Goal: Transaction & Acquisition: Book appointment/travel/reservation

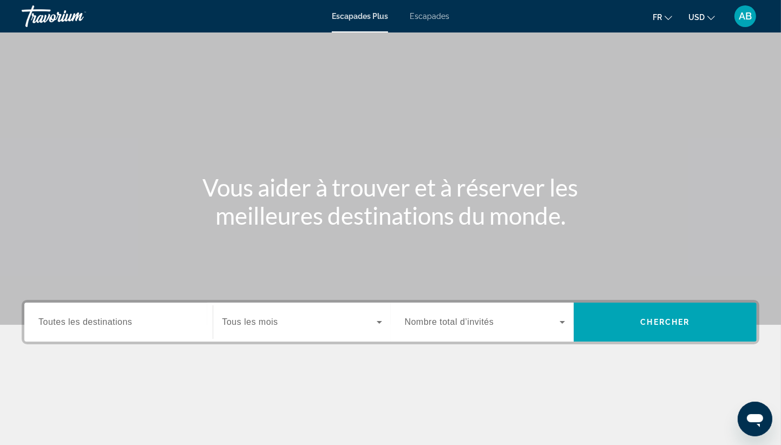
click at [706, 16] on button "USD USD ($) MXN (Mex$) CAD (Can$) GBP (£) EUR (€) AUD (A$) NZD (NZ$) CNY (CN¥)" at bounding box center [702, 17] width 27 height 16
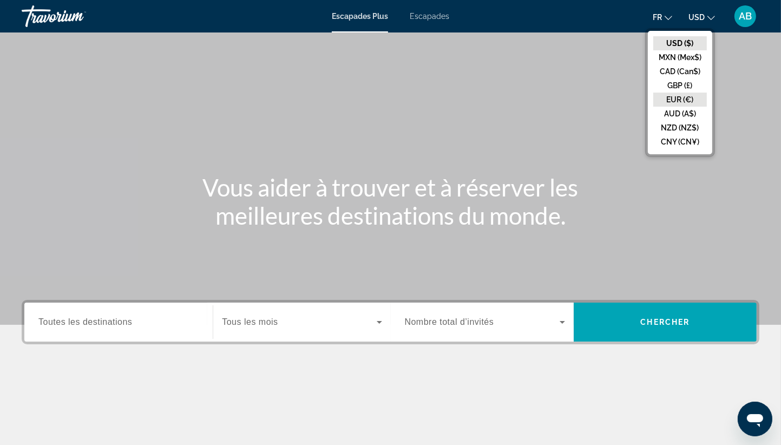
click at [682, 101] on button "EUR (€)" at bounding box center [681, 100] width 54 height 14
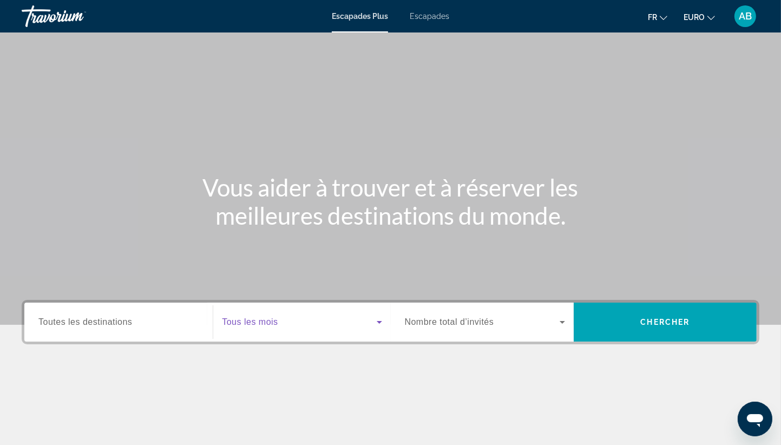
click at [309, 327] on span "Widget de recherche" at bounding box center [299, 322] width 154 height 13
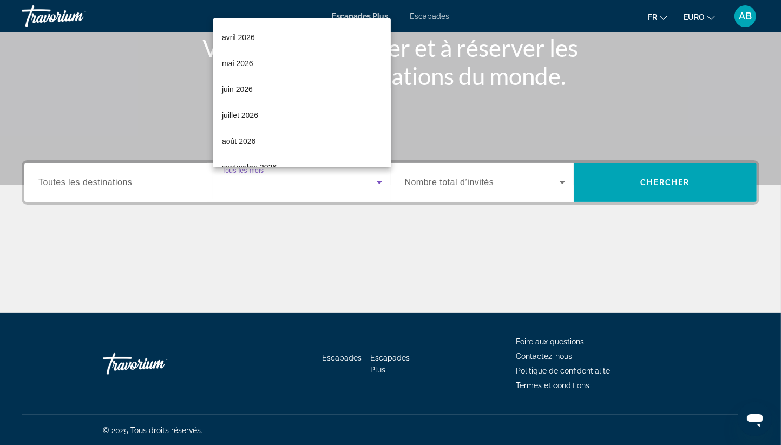
scroll to position [217, 0]
click at [485, 198] on div at bounding box center [390, 222] width 781 height 445
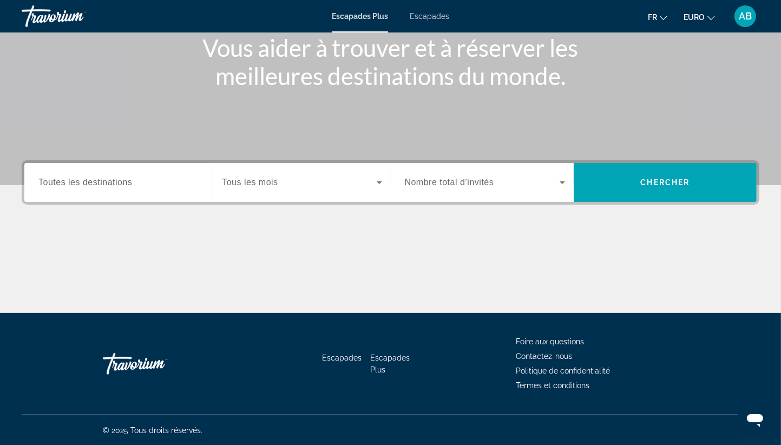
click at [474, 186] on span "Nombre total d’invités" at bounding box center [449, 182] width 89 height 9
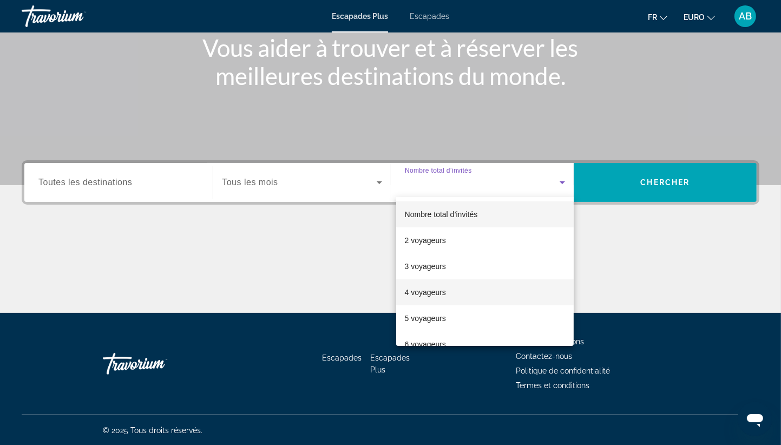
click at [429, 296] on font "4 voyageurs" at bounding box center [425, 292] width 41 height 9
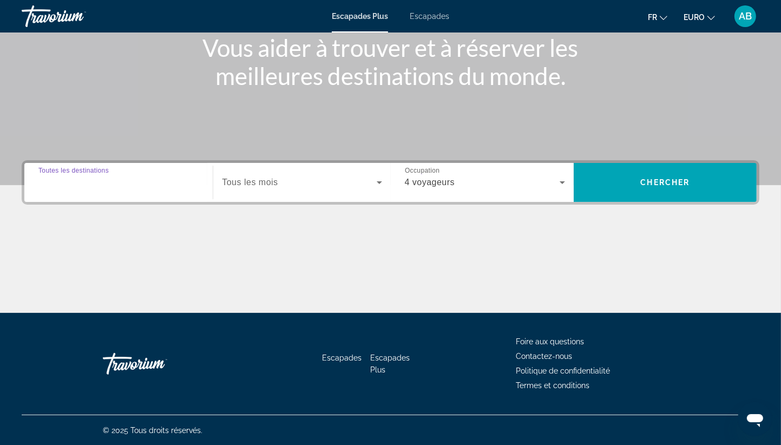
click at [125, 187] on input "Destination Toutes les destinations" at bounding box center [118, 183] width 160 height 13
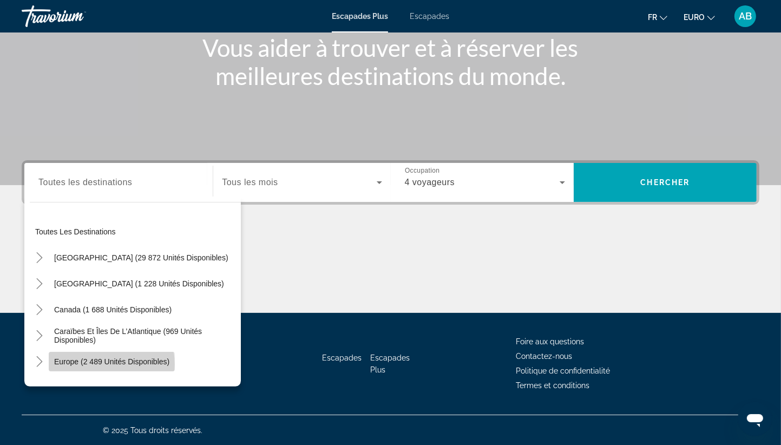
click at [104, 364] on span "Europe (2 489 unités disponibles)" at bounding box center [111, 361] width 115 height 9
type input "**********"
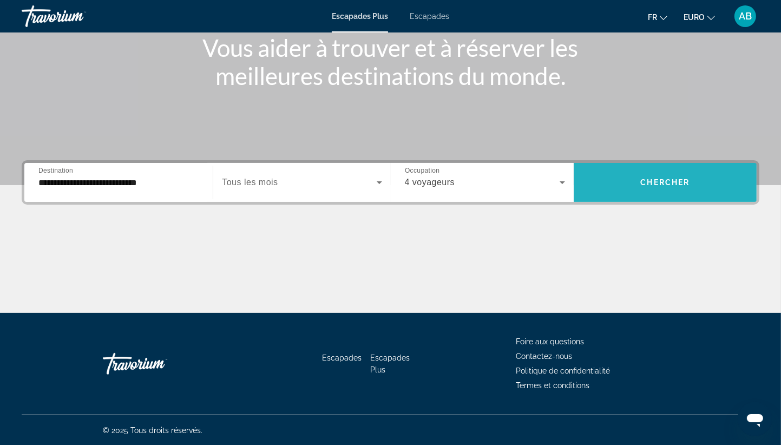
click at [641, 177] on span "Widget de recherche" at bounding box center [665, 182] width 183 height 26
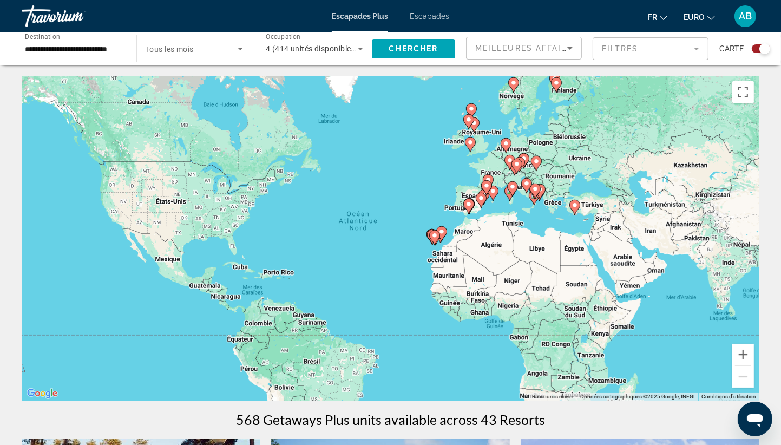
click at [482, 218] on div "Pour activer le glissement avec le clavier, appuyez sur Alt+Entrée. Une fois ce…" at bounding box center [391, 238] width 738 height 325
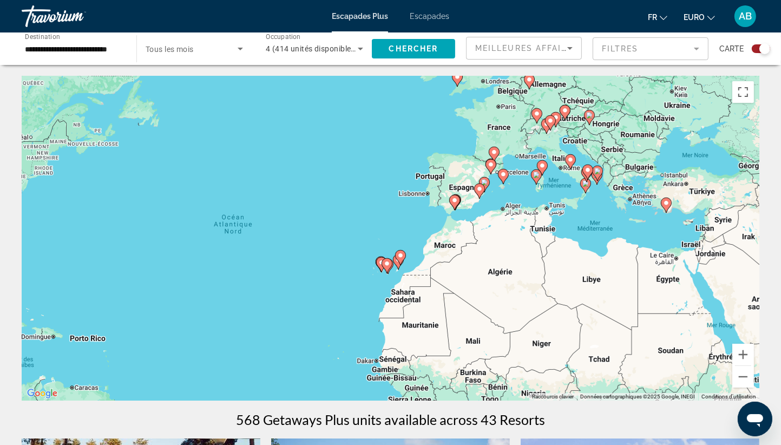
click at [559, 416] on div "568 Getaways Plus units available across 43 Resorts" at bounding box center [391, 420] width 738 height 16
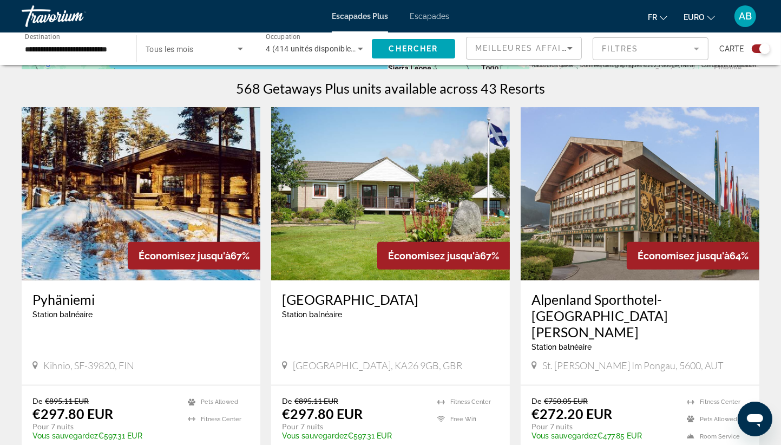
scroll to position [347, 0]
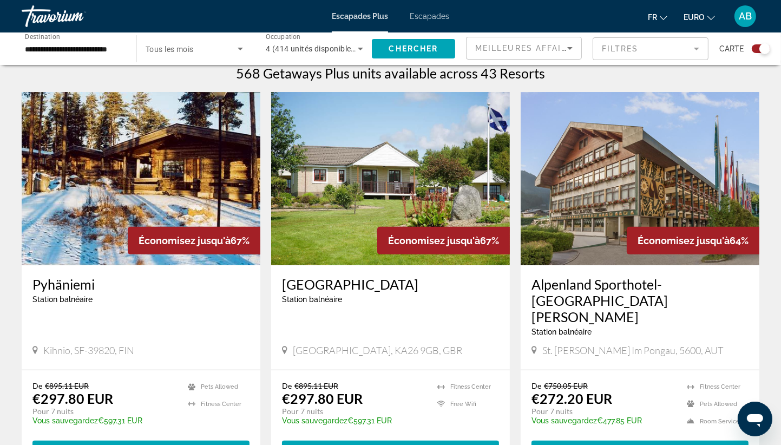
click at [559, 416] on div "De €750.05 EUR €272.20 EUR Pour 7 nuits Vous sauvegardez €477.85 EUR temp 2 Fit…" at bounding box center [640, 420] width 239 height 101
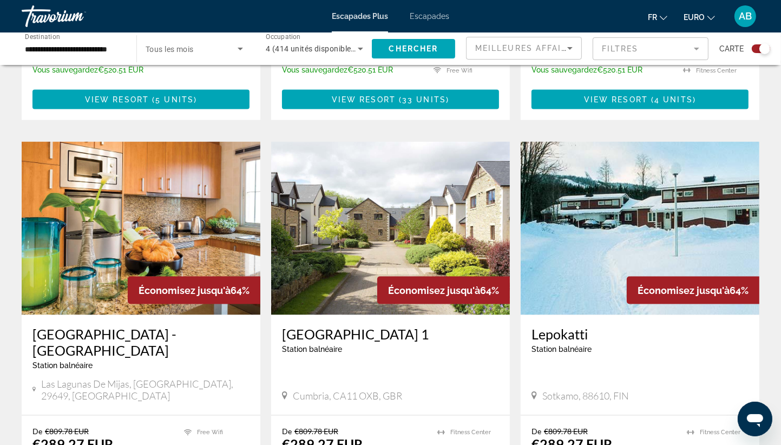
scroll to position [1516, 0]
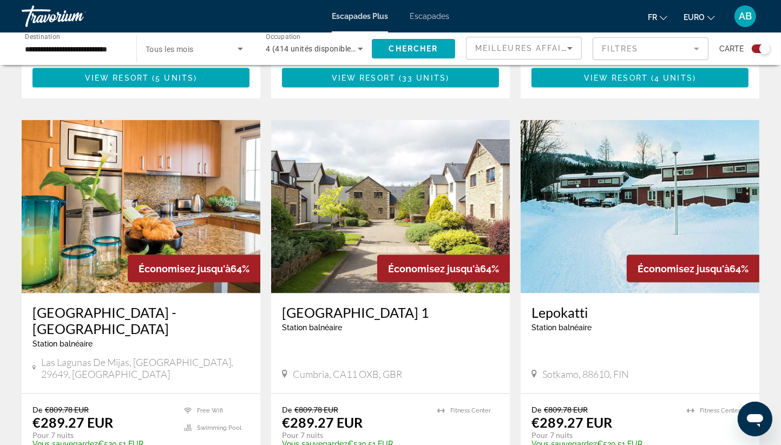
click at [648, 52] on mat-form-field "Filtres" at bounding box center [651, 48] width 116 height 23
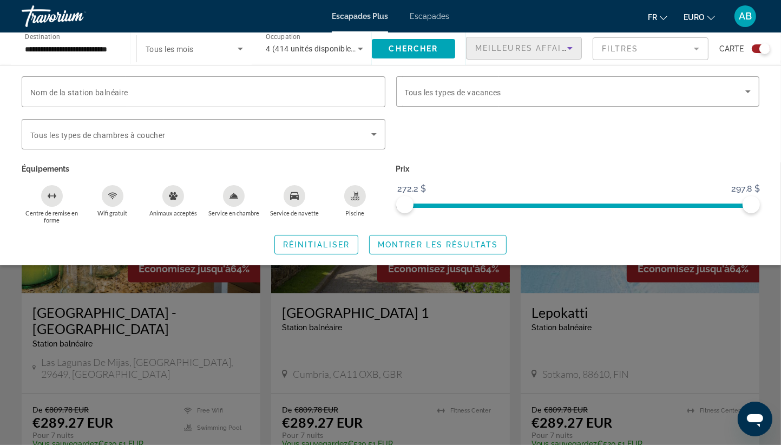
click at [527, 44] on span "Meilleures affaires" at bounding box center [527, 48] width 104 height 9
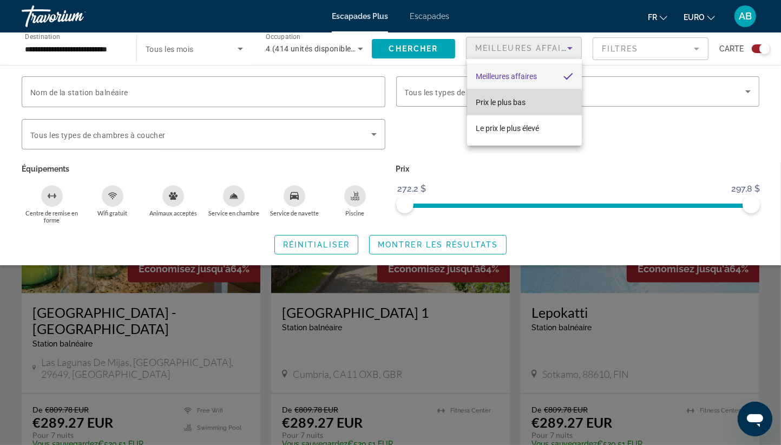
click at [505, 104] on span "Prix le plus bas" at bounding box center [501, 102] width 50 height 9
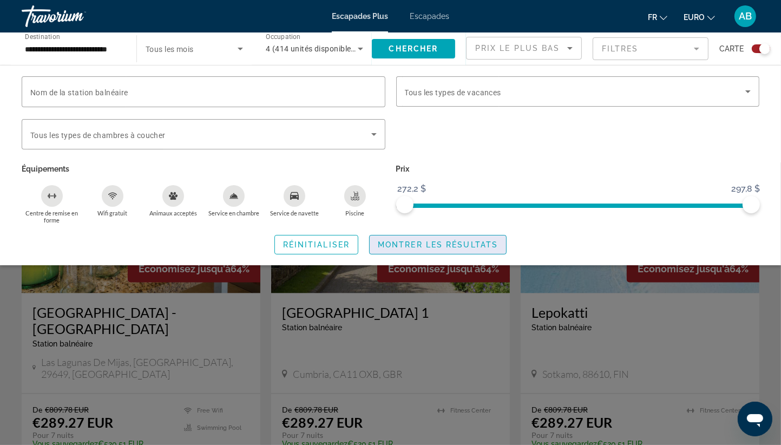
click at [389, 249] on span "Widget de recherche" at bounding box center [438, 245] width 136 height 26
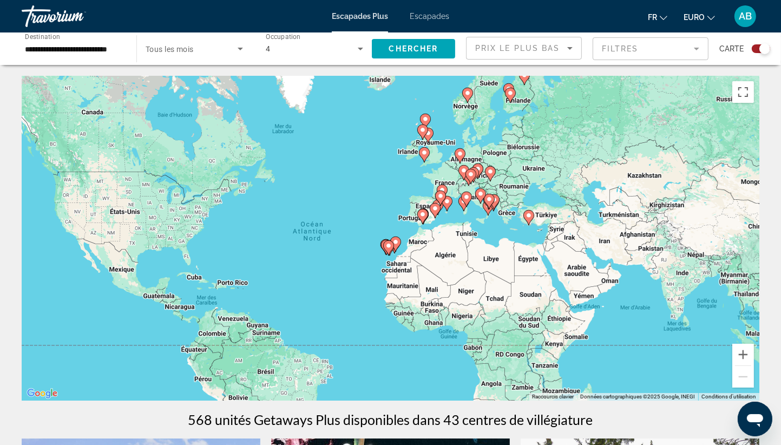
click at [158, 422] on div "568 unités Getaways Plus disponibles dans 43 centres de villégiature" at bounding box center [391, 420] width 738 height 16
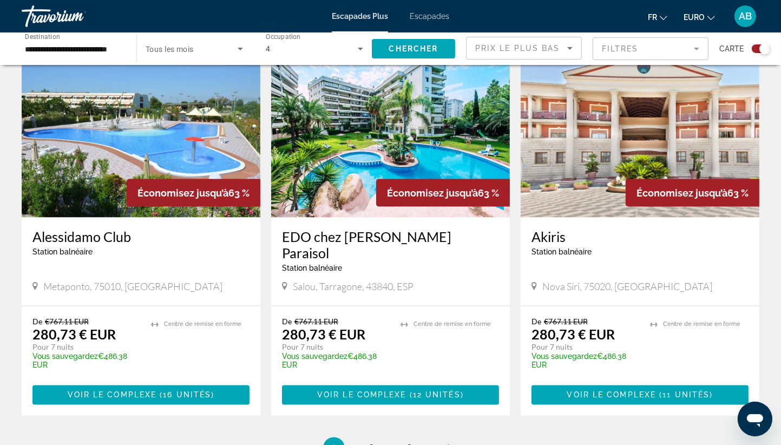
scroll to position [1751, 0]
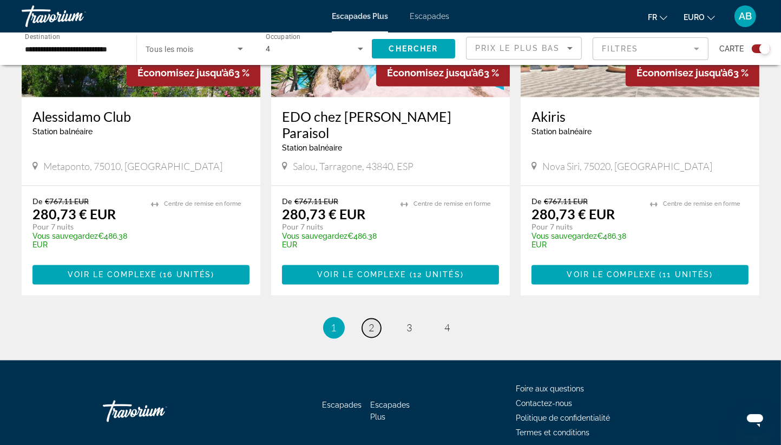
click at [369, 322] on span "2" at bounding box center [371, 328] width 5 height 12
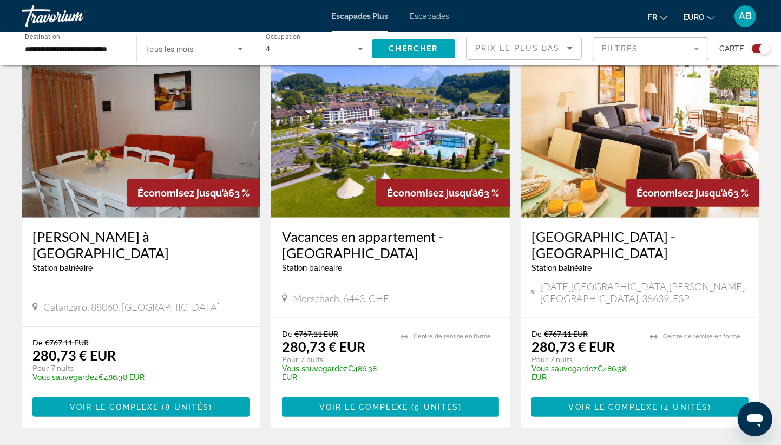
scroll to position [801, 0]
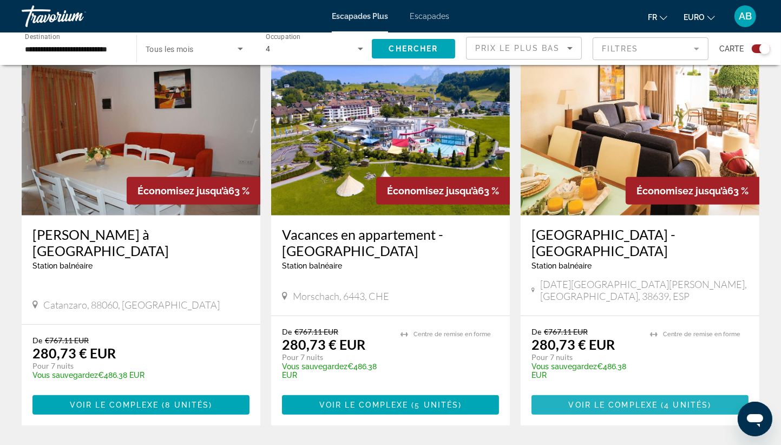
click at [593, 401] on span "Voir le complexe" at bounding box center [613, 405] width 89 height 9
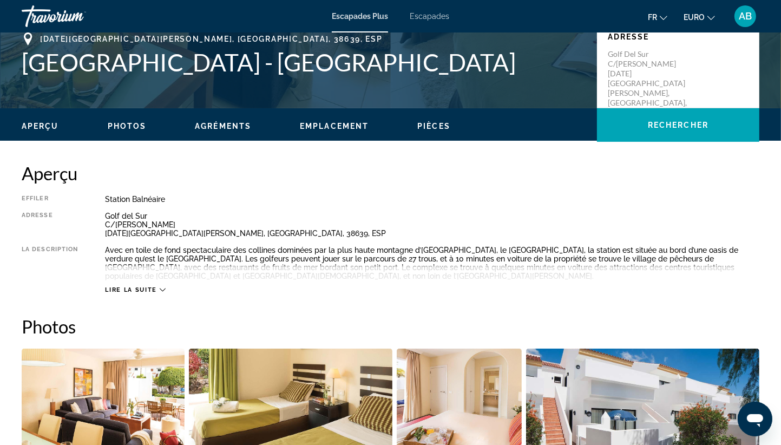
scroll to position [282, 0]
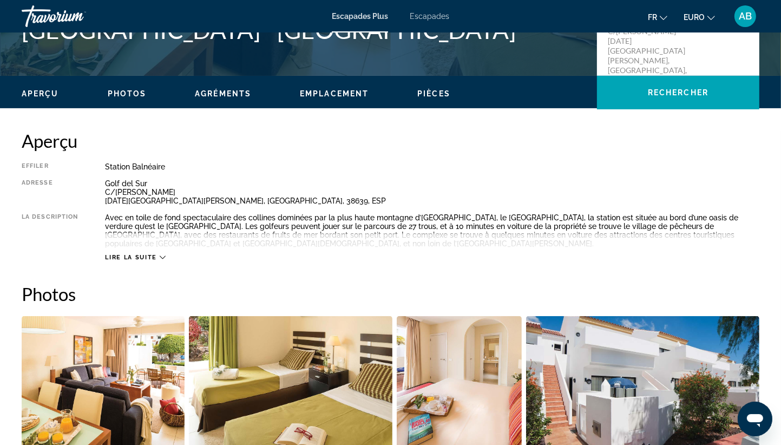
click at [130, 252] on div "Lire la suite" at bounding box center [432, 247] width 655 height 30
click at [130, 256] on span "Lire la suite" at bounding box center [130, 257] width 51 height 7
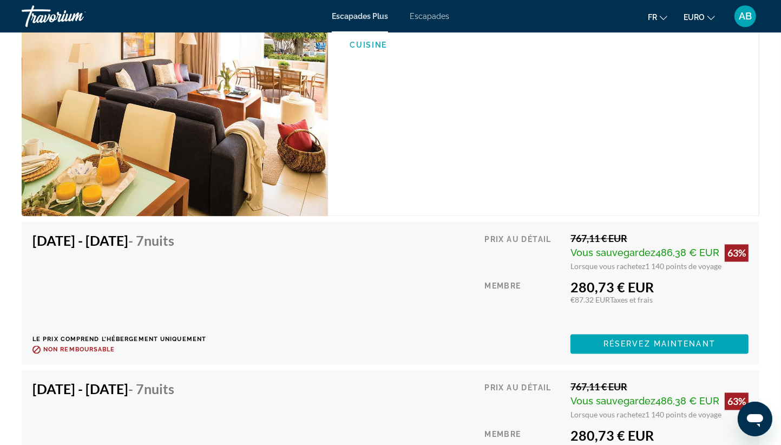
scroll to position [2036, 0]
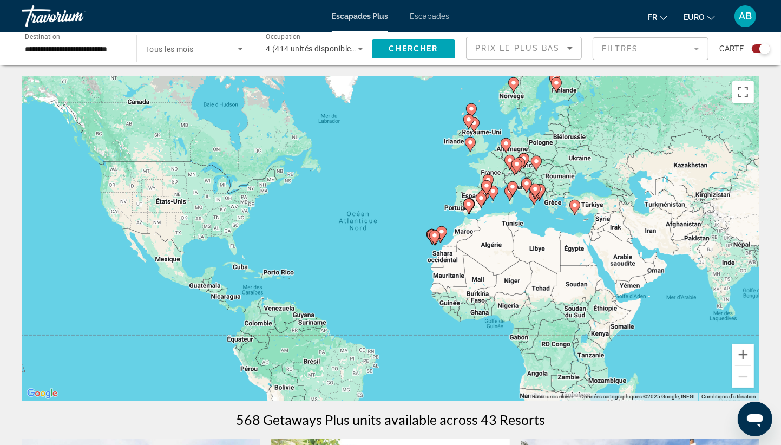
click at [499, 204] on div "Pour activer le glissement avec le clavier, appuyez sur Alt+Entrée. Une fois ce…" at bounding box center [391, 238] width 738 height 325
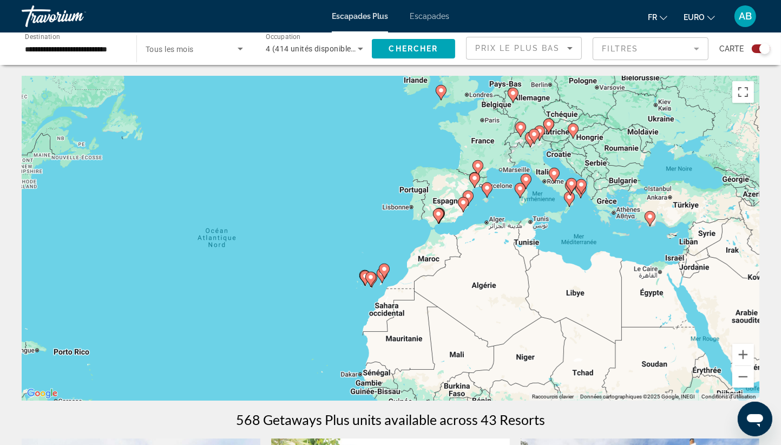
click at [499, 204] on div "Pour activer le glissement avec le clavier, appuyez sur Alt+Entrée. Une fois ce…" at bounding box center [391, 238] width 738 height 325
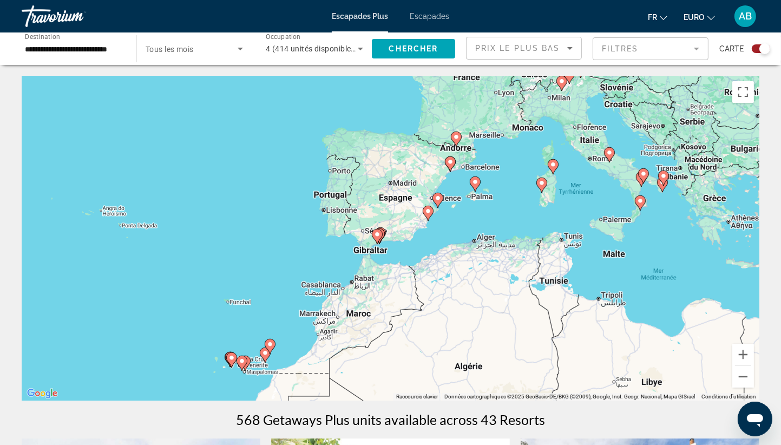
click at [488, 154] on div "Pour activer le glissement avec le clavier, appuyez sur Alt+Entrée. Une fois ce…" at bounding box center [391, 238] width 738 height 325
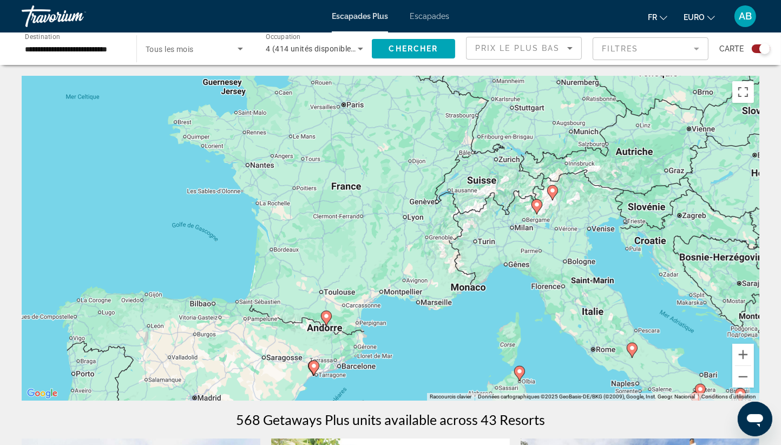
drag, startPoint x: 488, startPoint y: 154, endPoint x: 384, endPoint y: 338, distance: 211.4
click at [384, 338] on div "Pour activer le glissement avec le clavier, appuyez sur Alt+Entrée. Une fois ce…" at bounding box center [391, 238] width 738 height 325
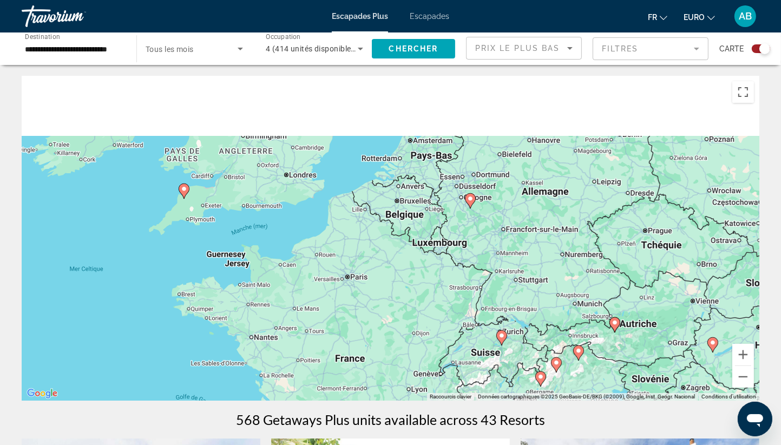
drag, startPoint x: 331, startPoint y: 195, endPoint x: 349, endPoint y: 380, distance: 185.0
click at [349, 380] on div "Pour activer le glissement avec le clavier, appuyez sur Alt+Entrée. Une fois ce…" at bounding box center [391, 238] width 738 height 325
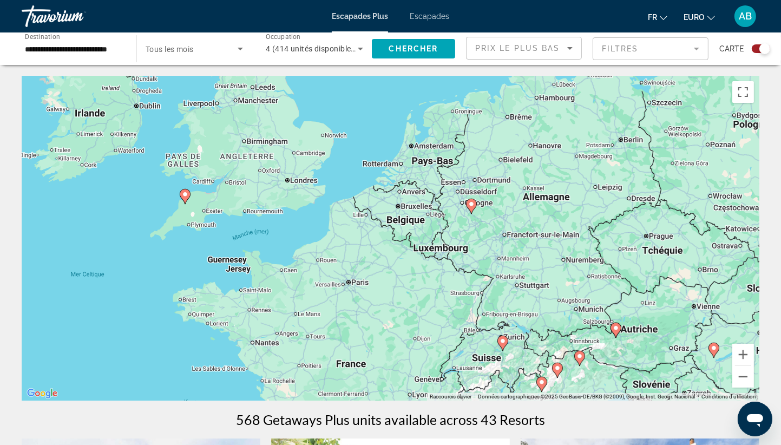
click at [187, 195] on image "Contenu principal" at bounding box center [185, 194] width 6 height 6
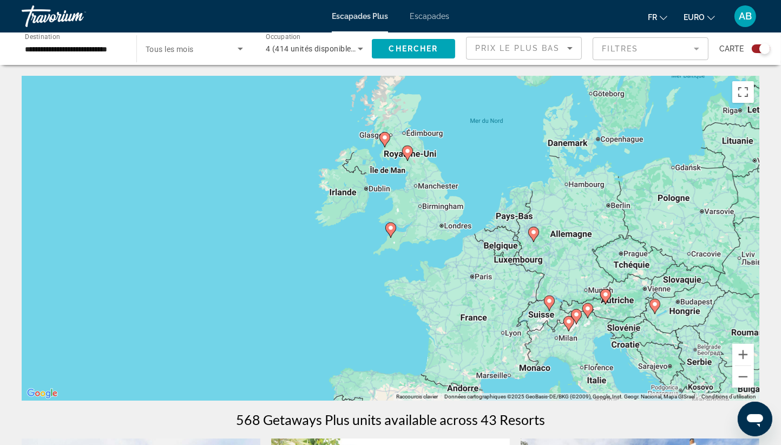
click at [388, 232] on icon "Contenu principal" at bounding box center [391, 230] width 10 height 14
type input "**********"
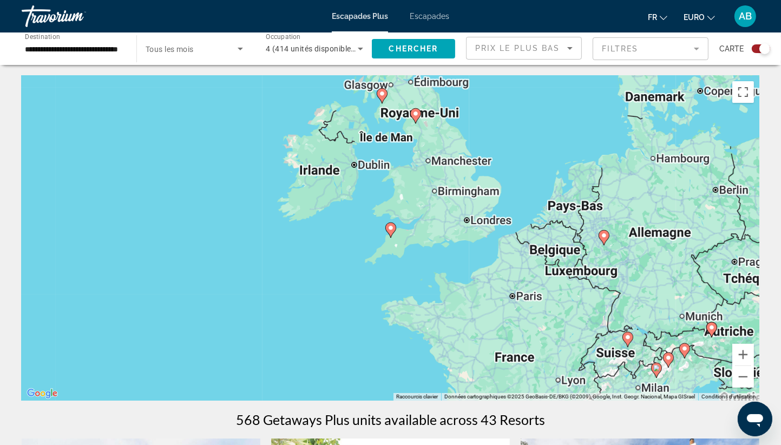
click at [388, 232] on icon "Contenu principal" at bounding box center [391, 230] width 10 height 14
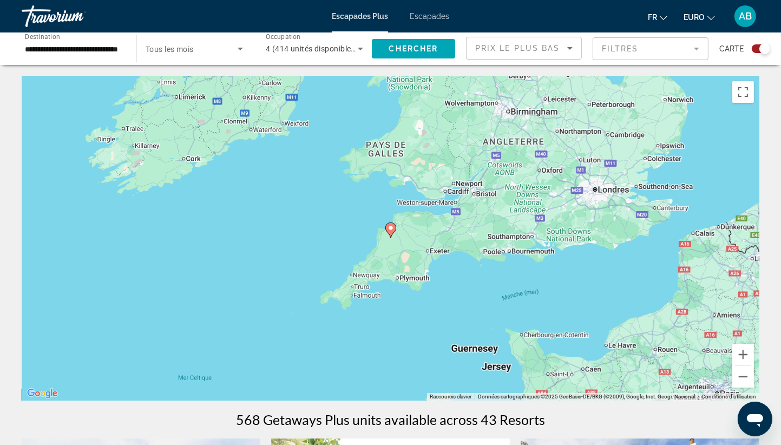
click at [388, 232] on icon "Contenu principal" at bounding box center [391, 230] width 10 height 14
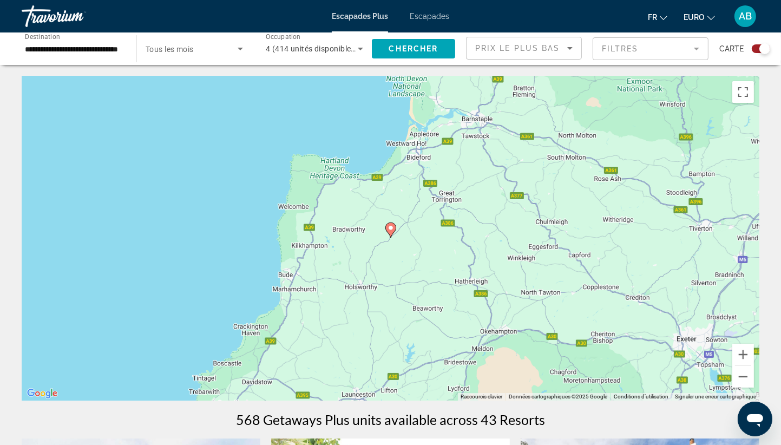
click at [388, 232] on icon "Contenu principal" at bounding box center [391, 230] width 10 height 14
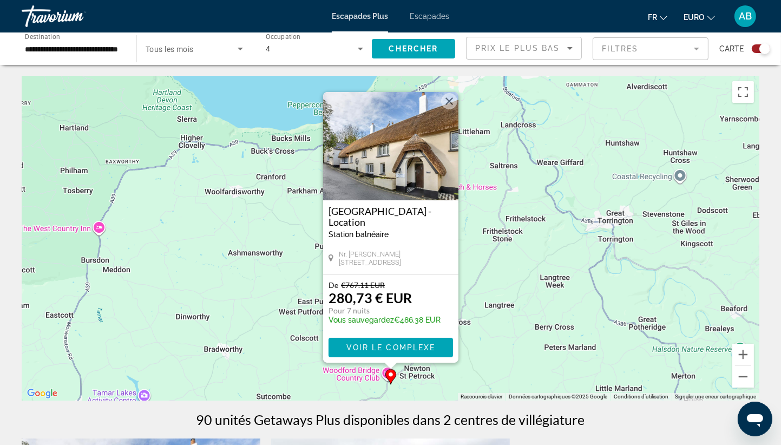
click at [260, 348] on div "Pour activer le glissement avec le clavier, appuyez sur Alt+Entrée. Une fois ce…" at bounding box center [391, 238] width 738 height 325
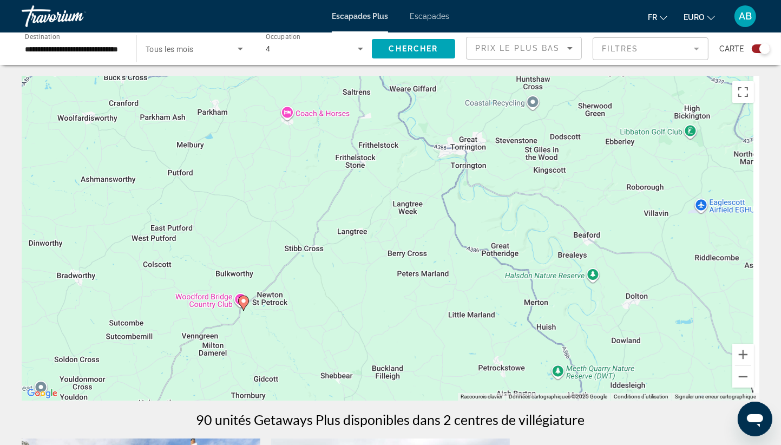
drag, startPoint x: 376, startPoint y: 324, endPoint x: 183, endPoint y: 221, distance: 218.3
click at [183, 221] on div "Pour activer le glissement avec le clavier, appuyez sur Alt+Entrée. Une fois ce…" at bounding box center [391, 238] width 738 height 325
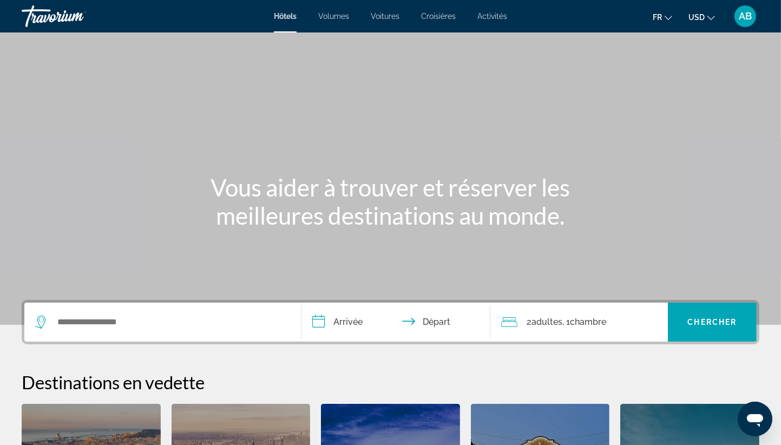
click at [569, 328] on span ", 1 Chambre pièces" at bounding box center [585, 322] width 44 height 15
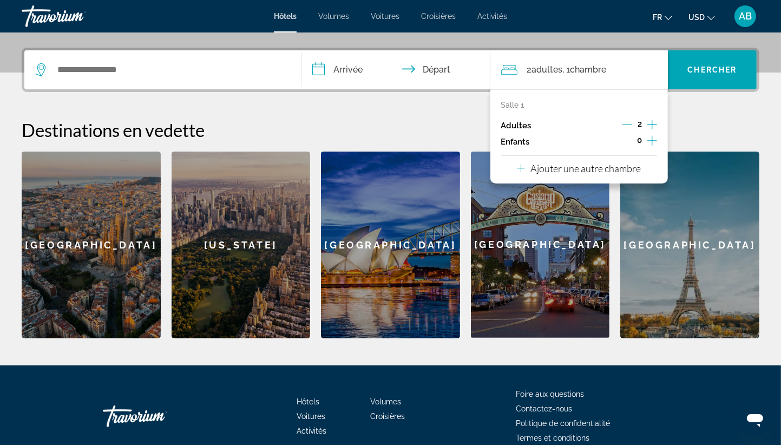
scroll to position [264, 0]
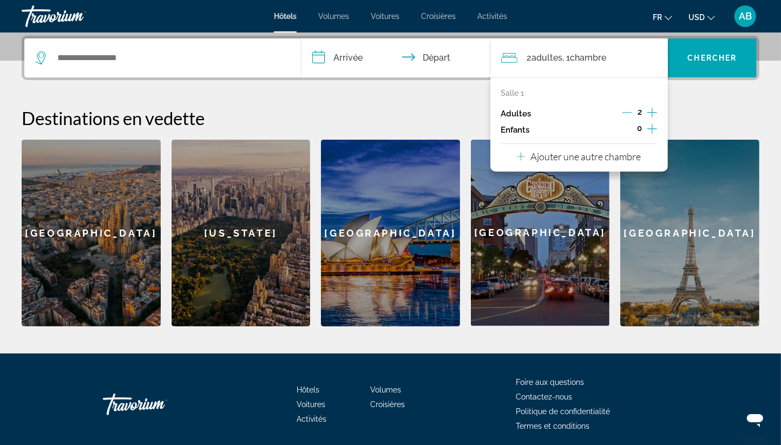
click at [651, 135] on button "Augmenter les enfants" at bounding box center [653, 130] width 10 height 16
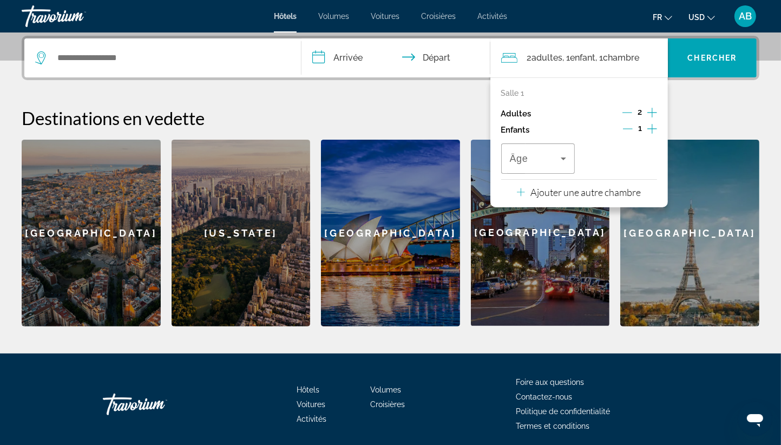
click at [651, 135] on button "Augmenter les enfants" at bounding box center [653, 130] width 10 height 16
click at [535, 153] on span "Voyageurs : 2 adultes, 2 enfants" at bounding box center [535, 158] width 51 height 13
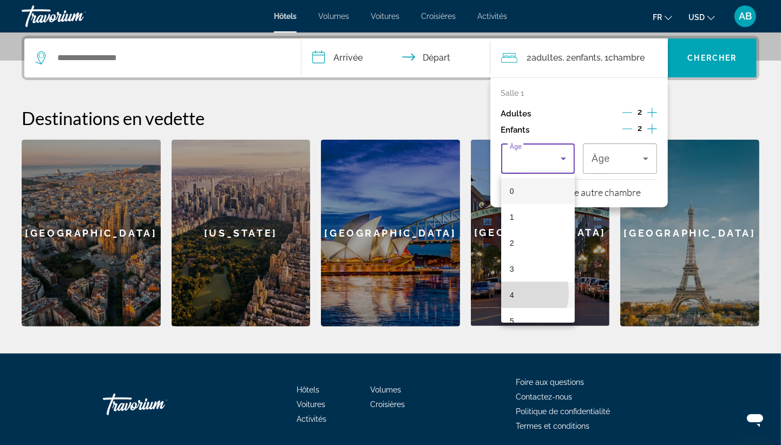
click at [519, 293] on mat-option "4" at bounding box center [538, 295] width 74 height 26
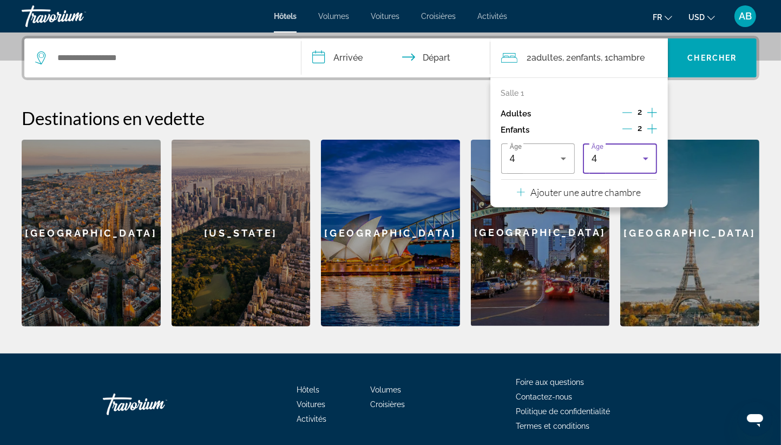
click at [629, 155] on div "4" at bounding box center [617, 158] width 51 height 13
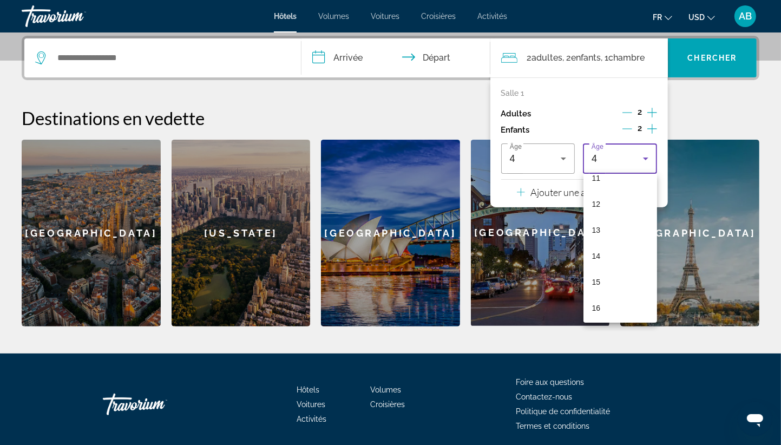
scroll to position [309, 0]
click at [604, 271] on mat-option "15" at bounding box center [621, 272] width 74 height 26
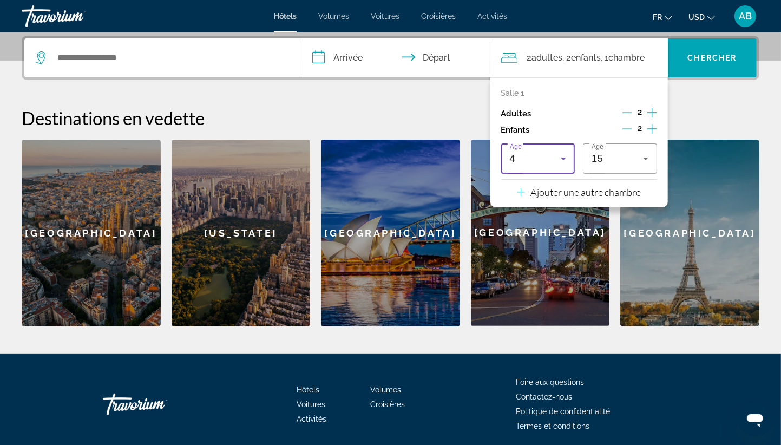
click at [533, 164] on div "4" at bounding box center [535, 158] width 51 height 13
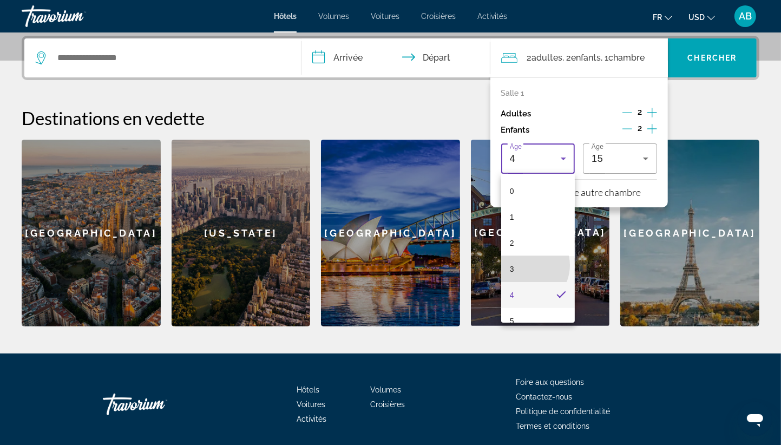
click at [526, 265] on mat-option "3" at bounding box center [538, 269] width 74 height 26
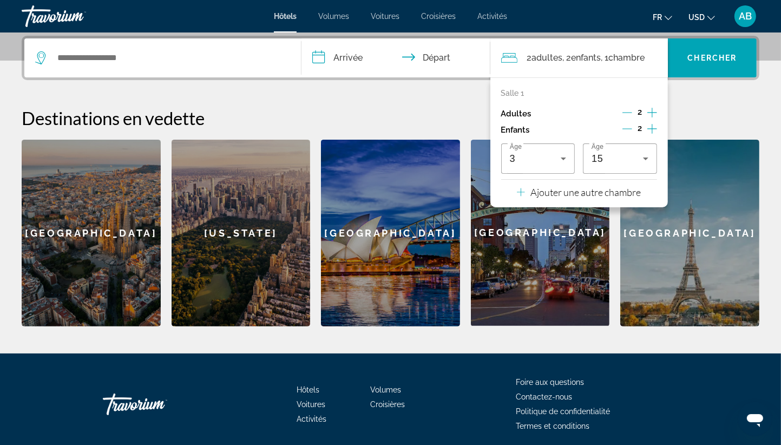
click at [404, 100] on div "**********" at bounding box center [390, 181] width 781 height 291
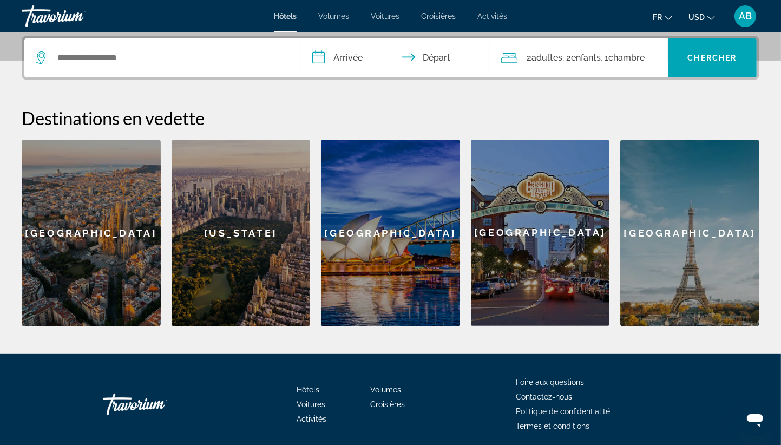
click at [348, 59] on input "**********" at bounding box center [398, 59] width 193 height 42
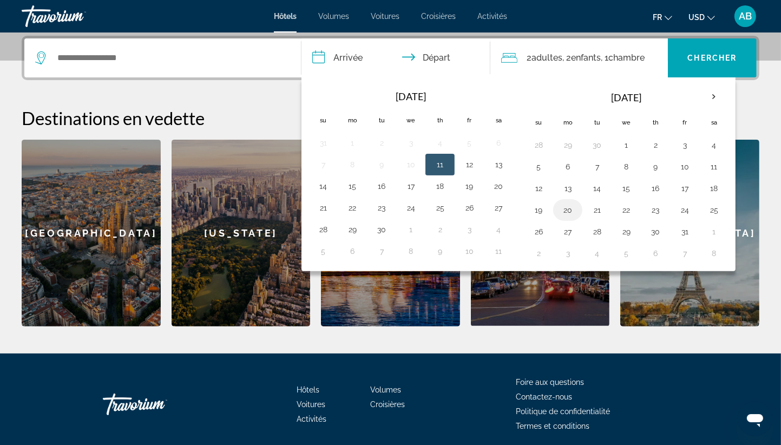
click at [567, 210] on button "20" at bounding box center [567, 210] width 17 height 15
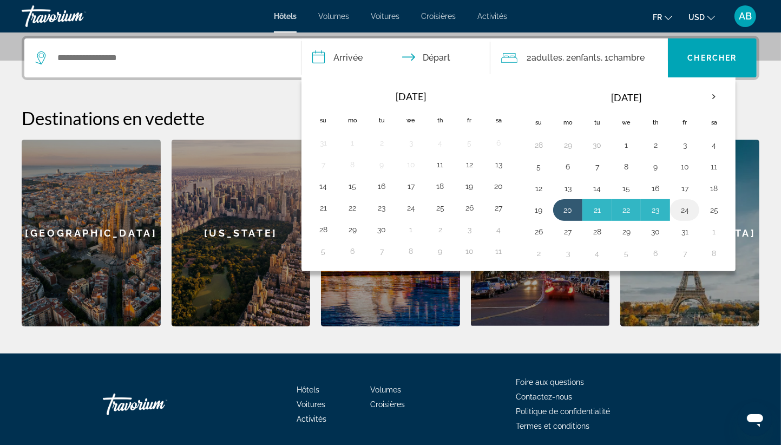
click at [676, 211] on button "24" at bounding box center [684, 210] width 17 height 15
type input "**********"
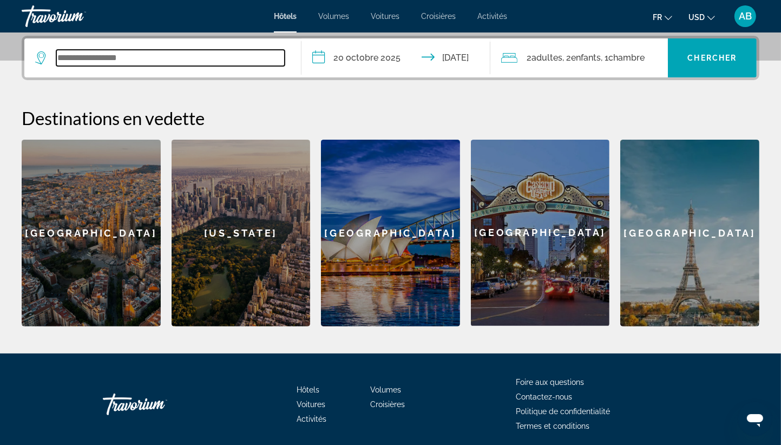
click at [136, 57] on input "Widget de recherche" at bounding box center [170, 58] width 229 height 16
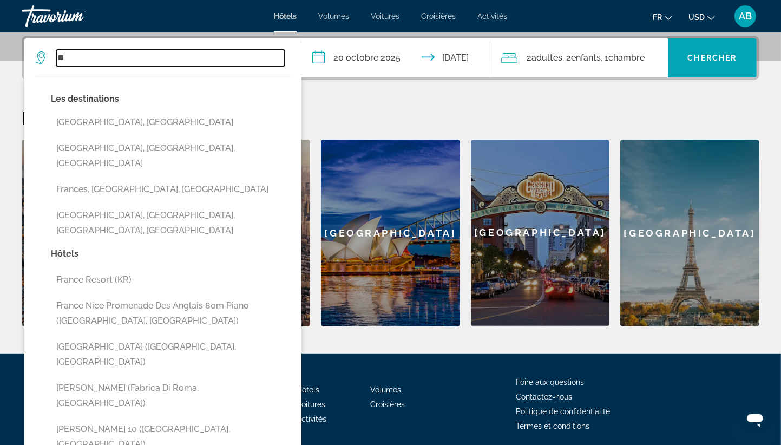
type input "*"
type input "***"
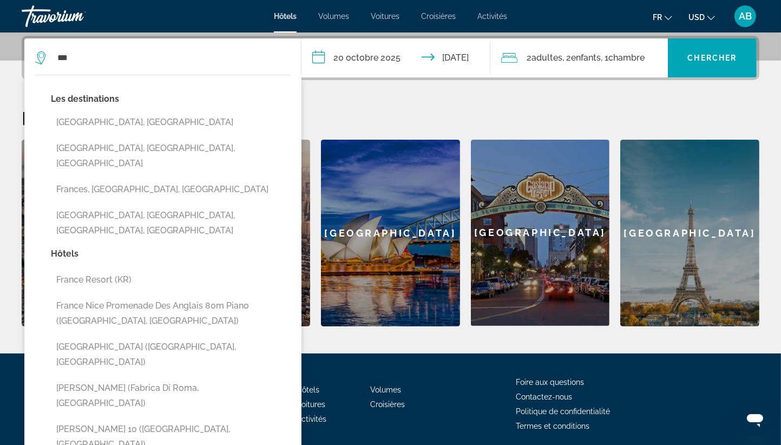
click at [649, 211] on div "[GEOGRAPHIC_DATA]" at bounding box center [690, 233] width 139 height 187
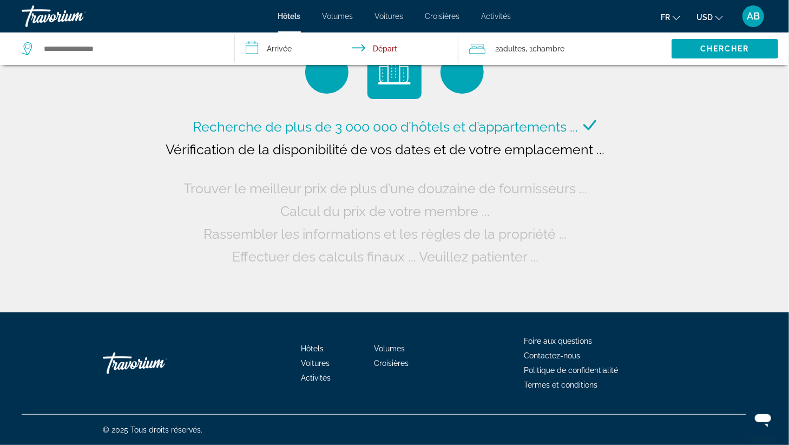
click at [713, 18] on span "USD" at bounding box center [705, 17] width 16 height 9
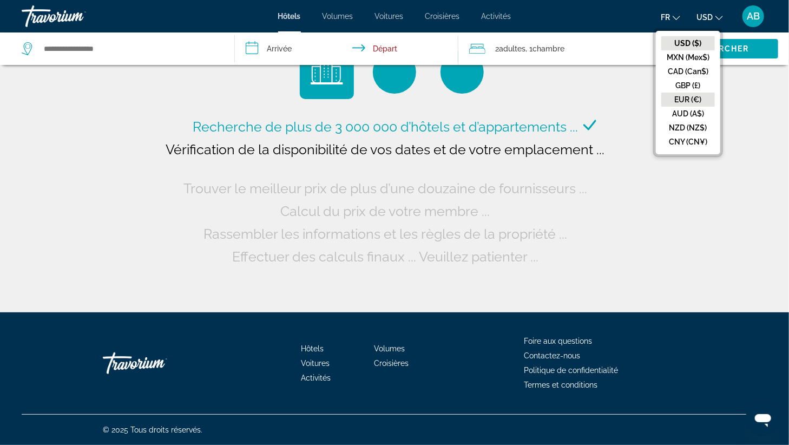
click at [693, 97] on button "EUR (€)" at bounding box center [689, 100] width 54 height 14
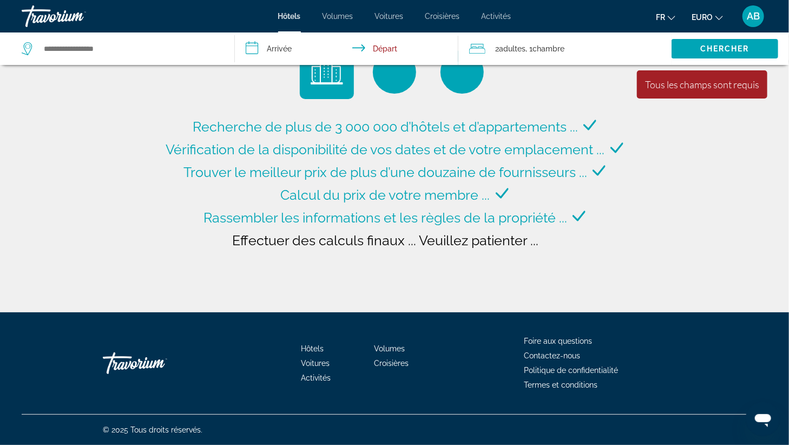
type input "**********"
